Goal: Find specific page/section: Find specific page/section

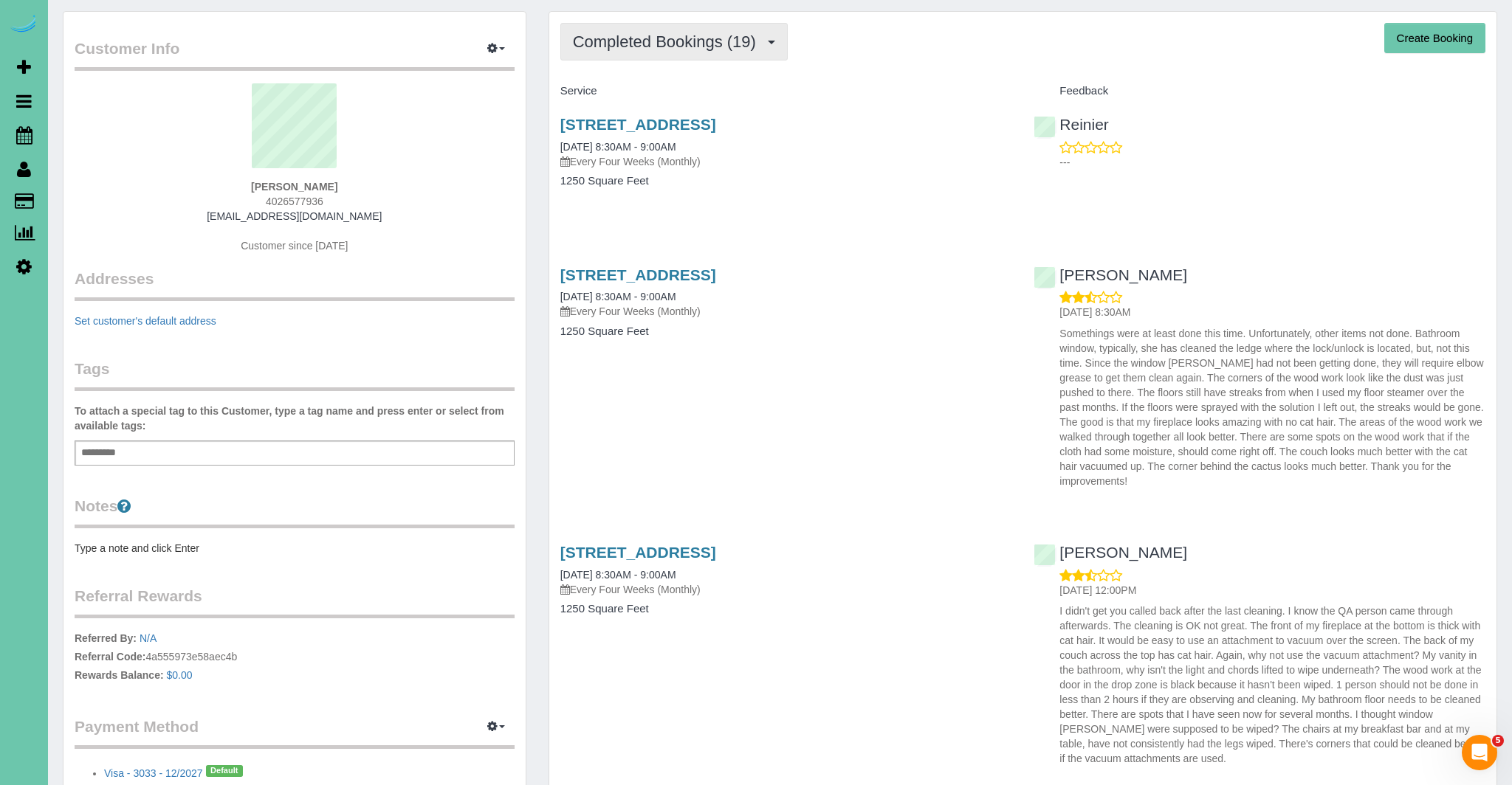
scroll to position [41, 0]
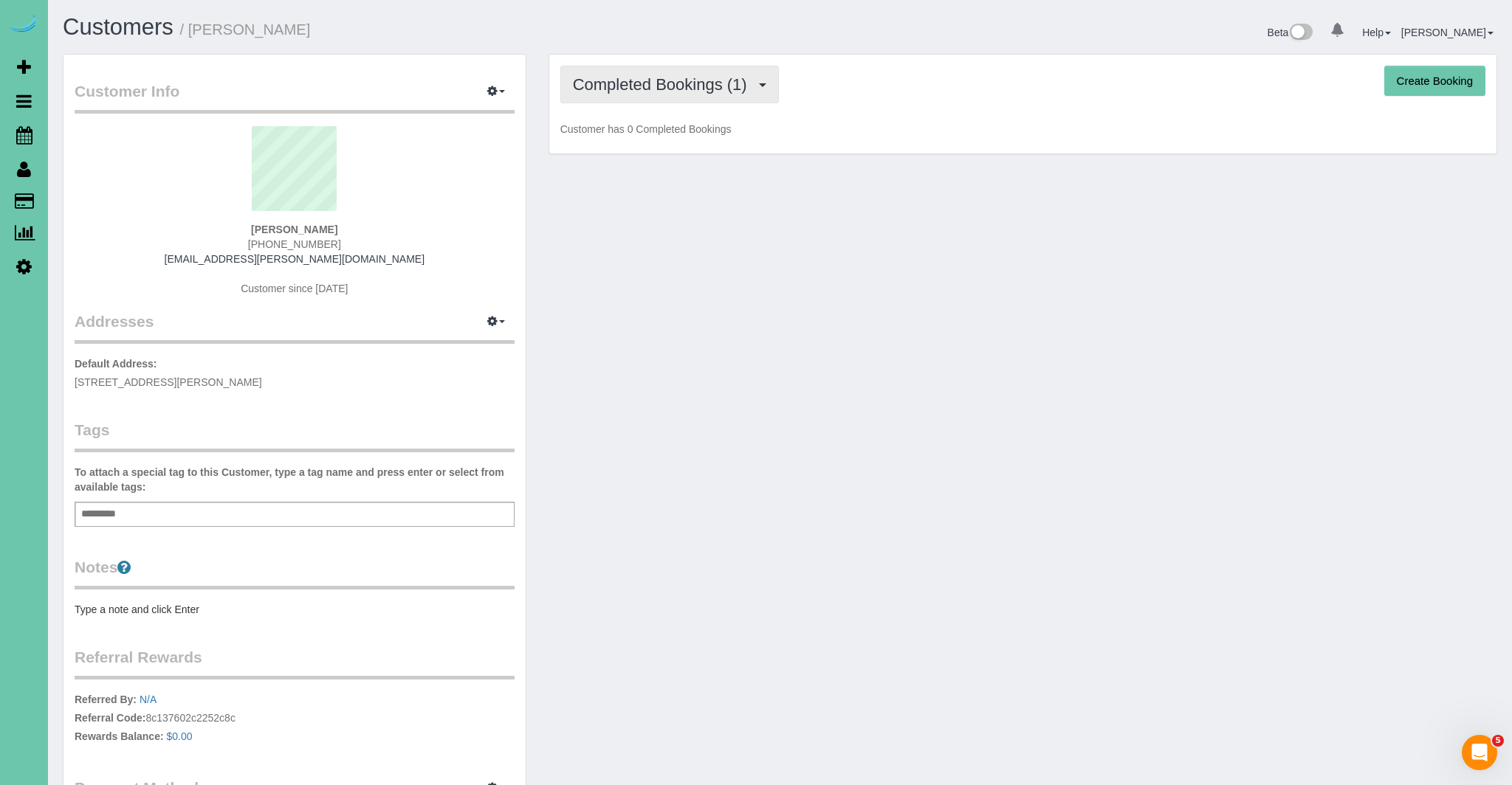
click at [733, 86] on span "Completed Bookings (1)" at bounding box center [664, 84] width 182 height 19
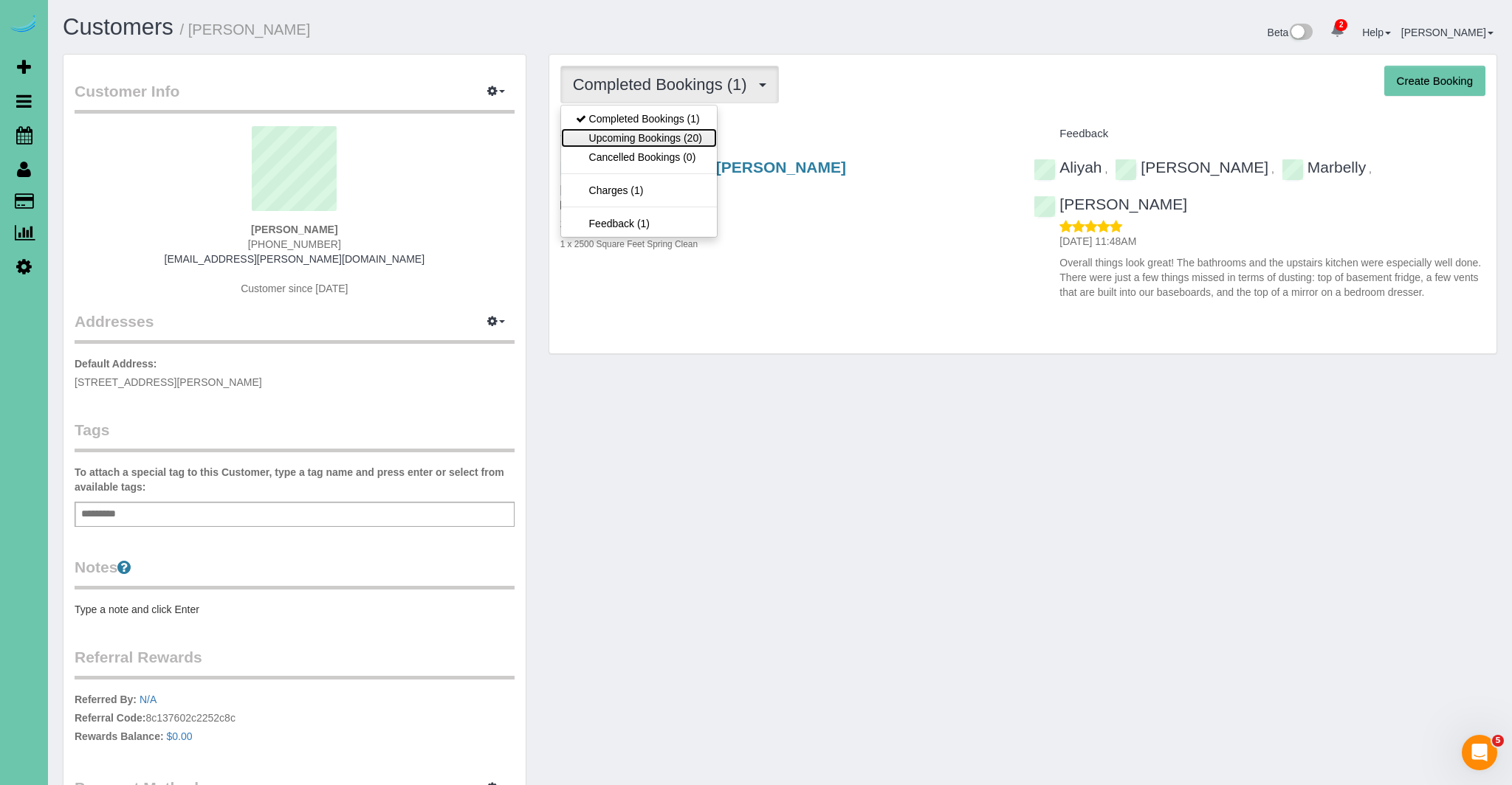
click at [712, 136] on link "Upcoming Bookings (20)" at bounding box center [639, 138] width 156 height 19
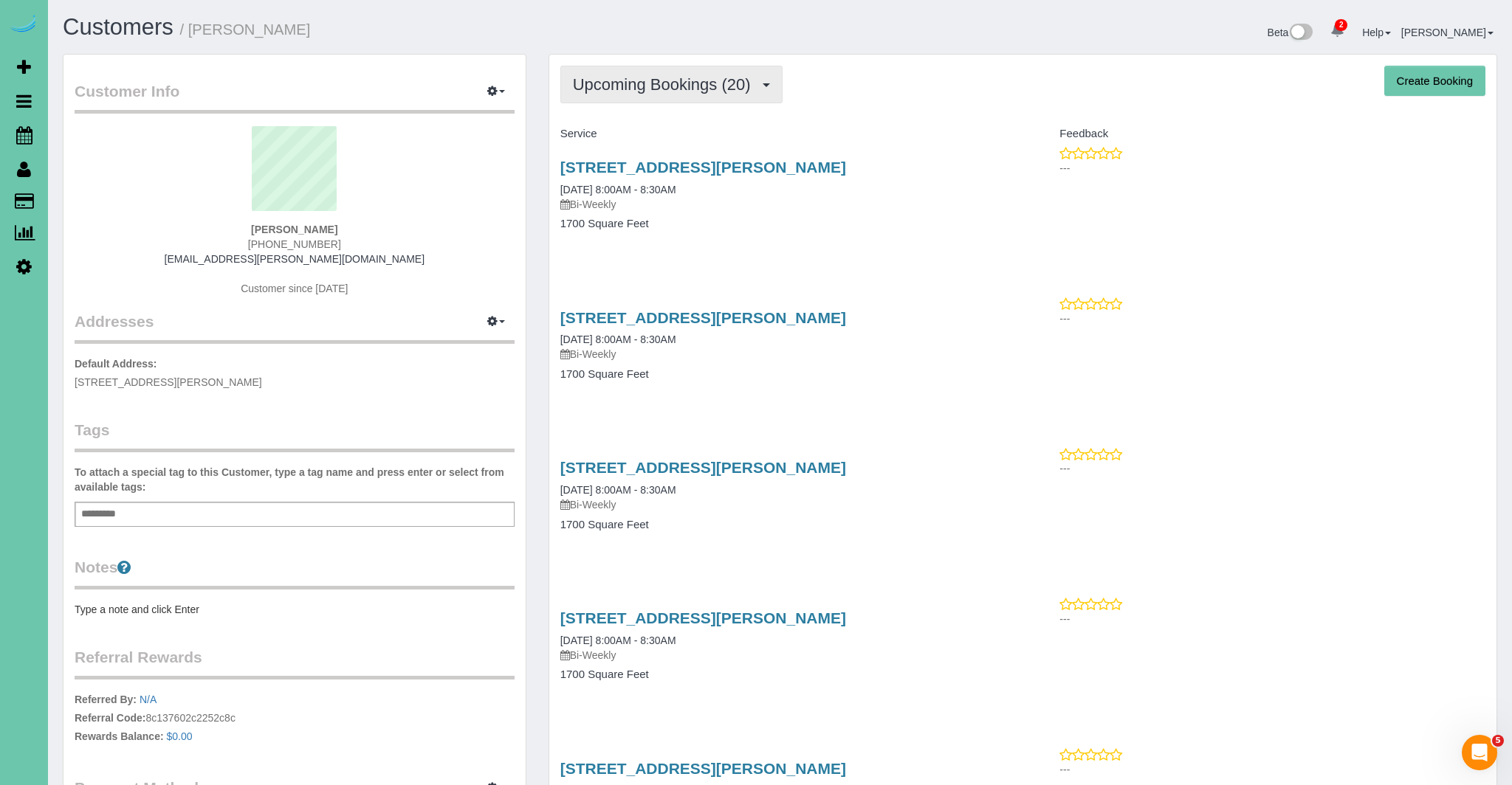
drag, startPoint x: 739, startPoint y: 94, endPoint x: 698, endPoint y: 115, distance: 46.1
click at [738, 94] on button "Upcoming Bookings (20)" at bounding box center [671, 84] width 222 height 37
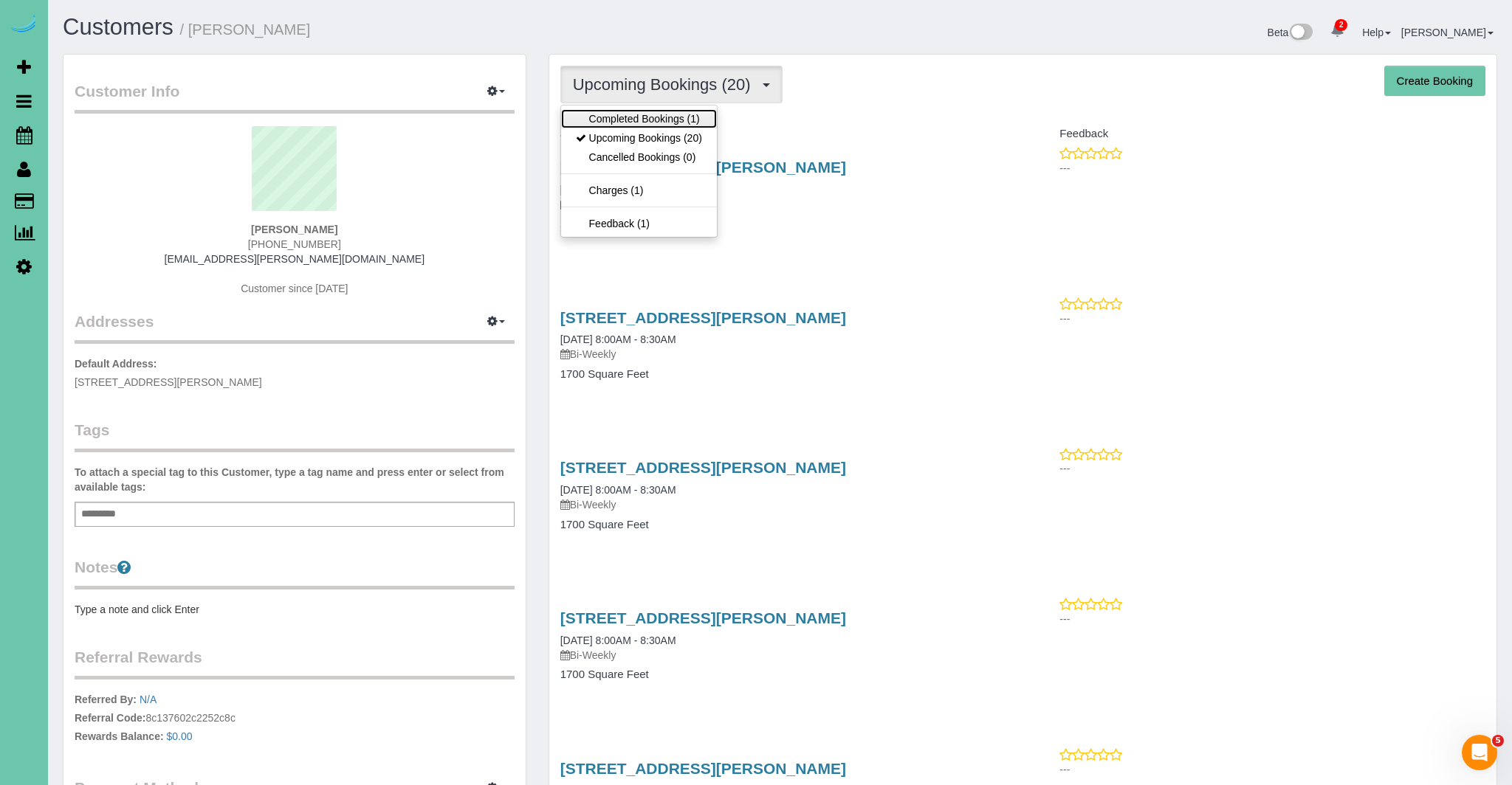
click at [640, 124] on link "Completed Bookings (1)" at bounding box center [639, 119] width 156 height 19
